Goal: Communication & Community: Answer question/provide support

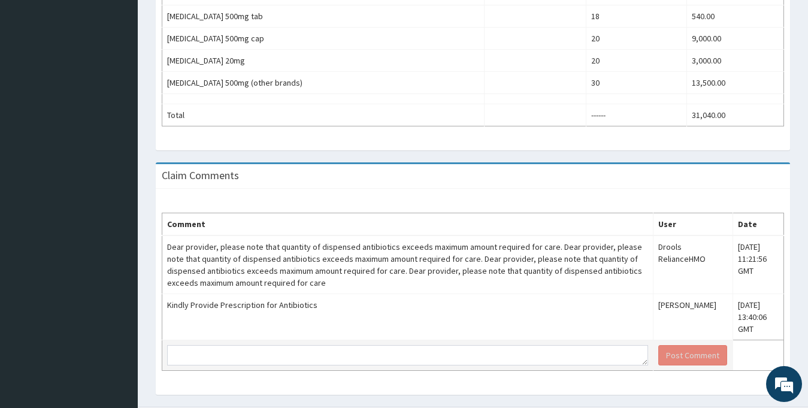
scroll to position [483, 0]
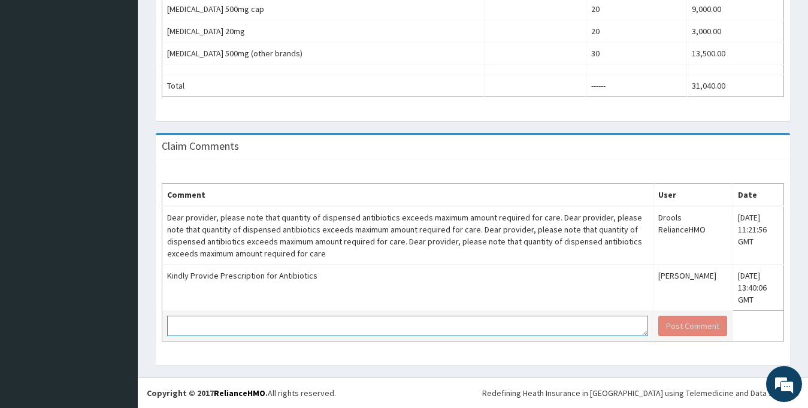
click at [251, 316] on textarea at bounding box center [407, 326] width 481 height 20
click at [238, 324] on textarea "The presciption is 500mg tdsX 10 days. So the total quantity is 30. It is corre…" at bounding box center [407, 326] width 481 height 20
click at [211, 316] on textarea "The presciption is 500mg tdsX 10 days. So the total quantity is 30. It is corre…" at bounding box center [407, 326] width 481 height 20
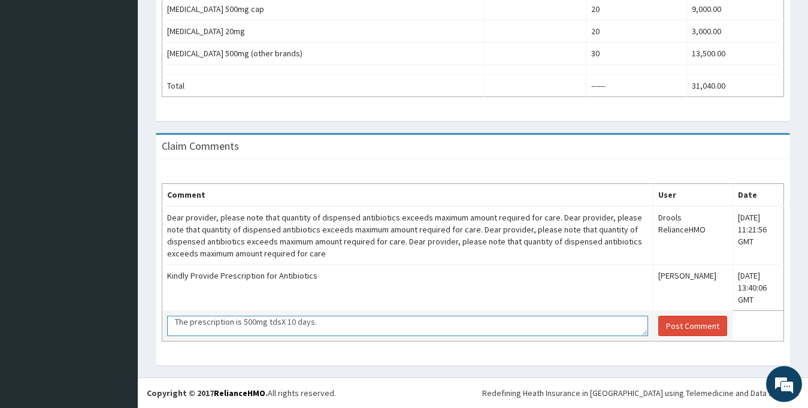
click at [276, 316] on textarea "The prescription is 500mg tdsX 10 days. So the total quantity is 30. It is corr…" at bounding box center [407, 326] width 481 height 20
type textarea "The prescription is 500mg tds X 10 days. So the total quantity is 30. It is cor…"
click at [675, 316] on button "Post Comment" at bounding box center [692, 326] width 69 height 20
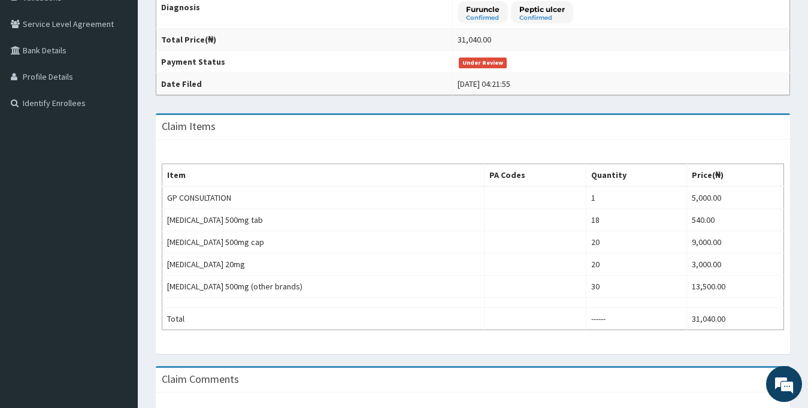
scroll to position [0, 0]
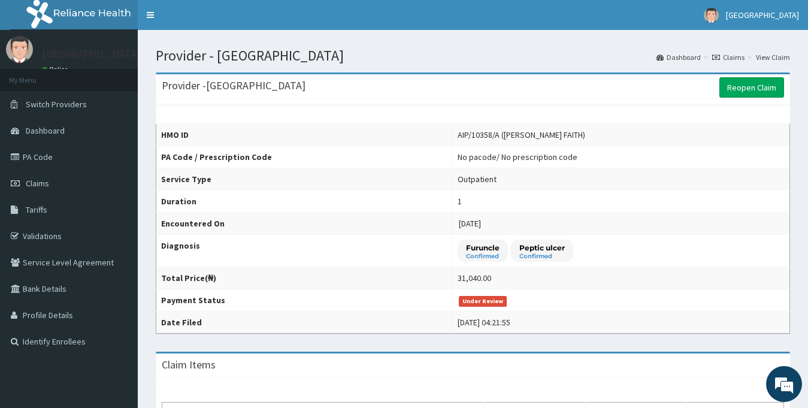
drag, startPoint x: 484, startPoint y: 133, endPoint x: 571, endPoint y: 132, distance: 87.5
click at [571, 132] on div "AIP/10358/A ([PERSON_NAME] FAITH)" at bounding box center [522, 135] width 128 height 12
copy div "[PERSON_NAME] FAITH)"
